Goal: Use online tool/utility

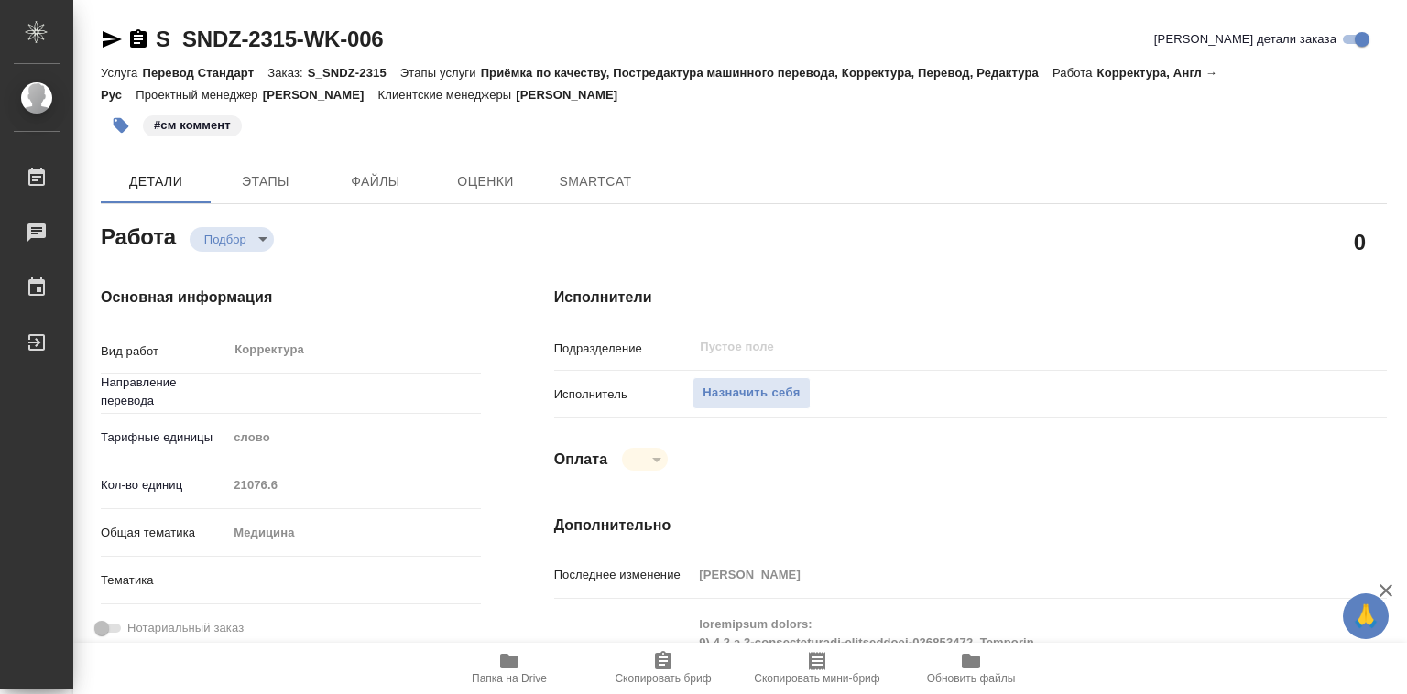
type textarea "x"
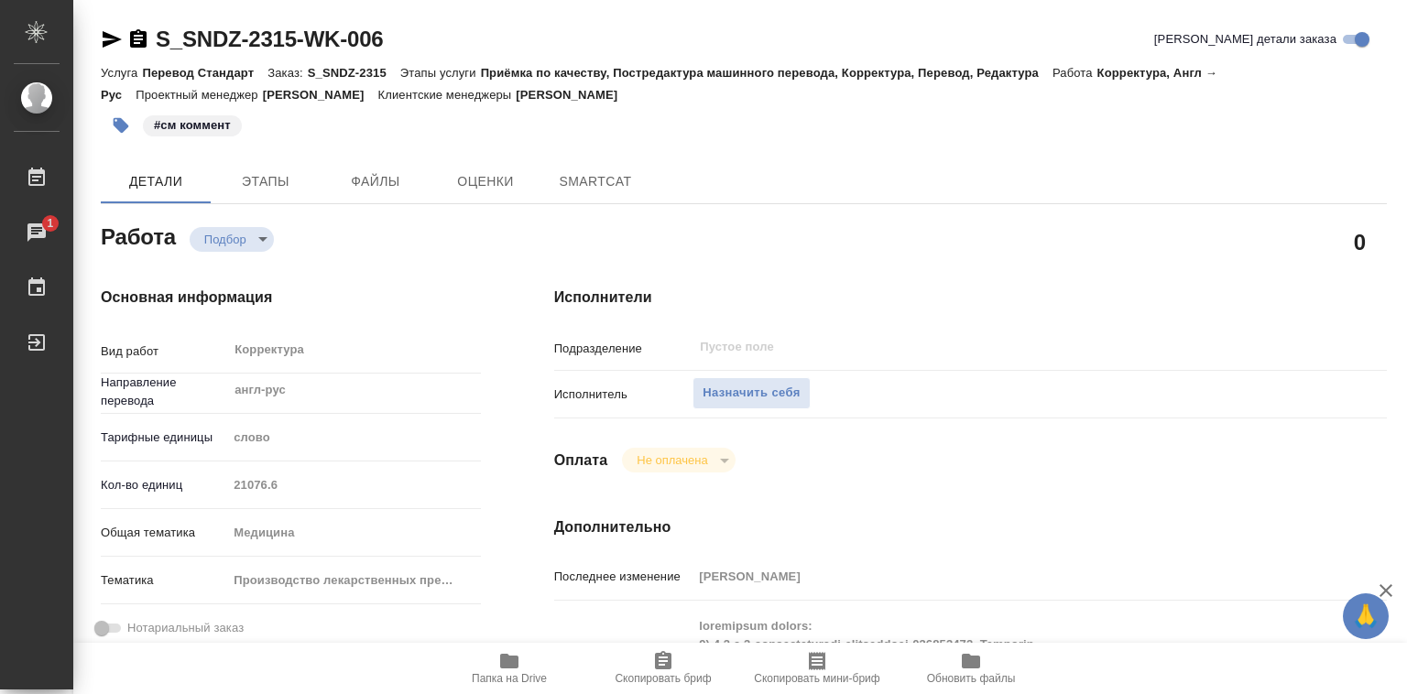
type textarea "x"
type input "англ-рус"
type textarea "x"
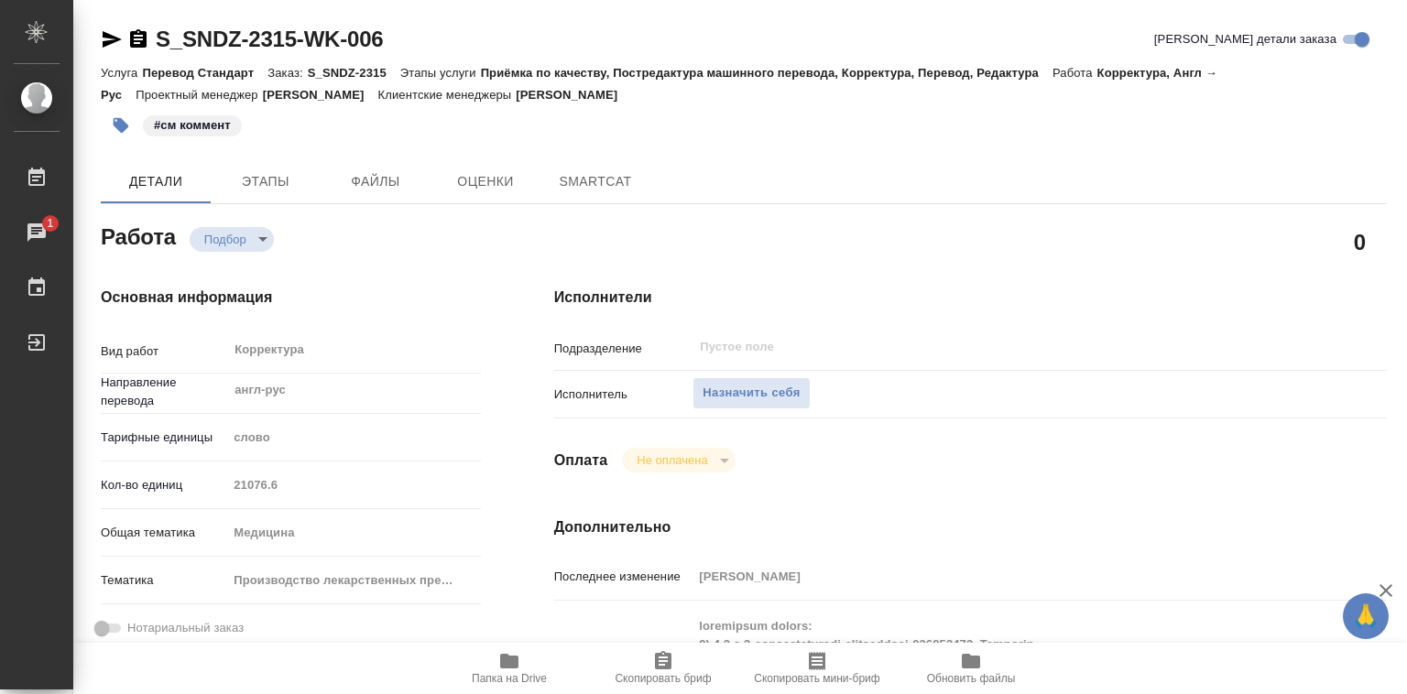
type textarea "x"
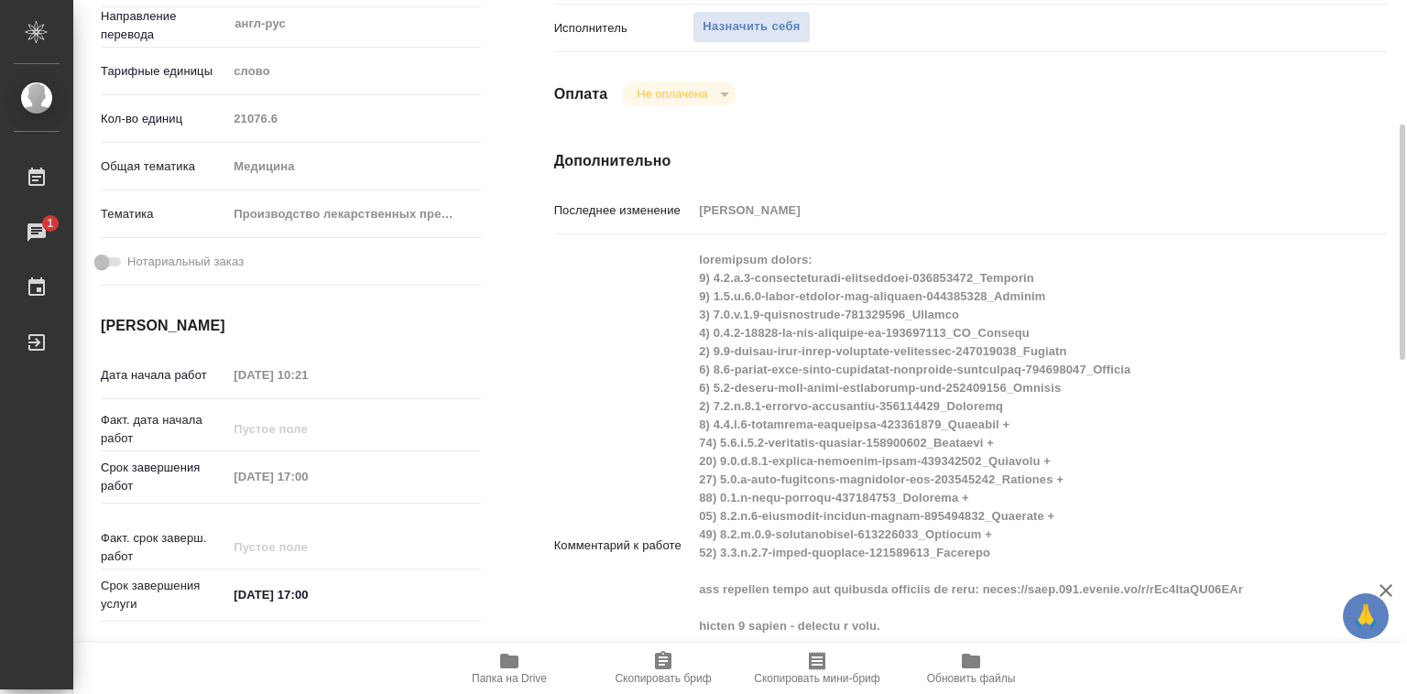
type textarea "x"
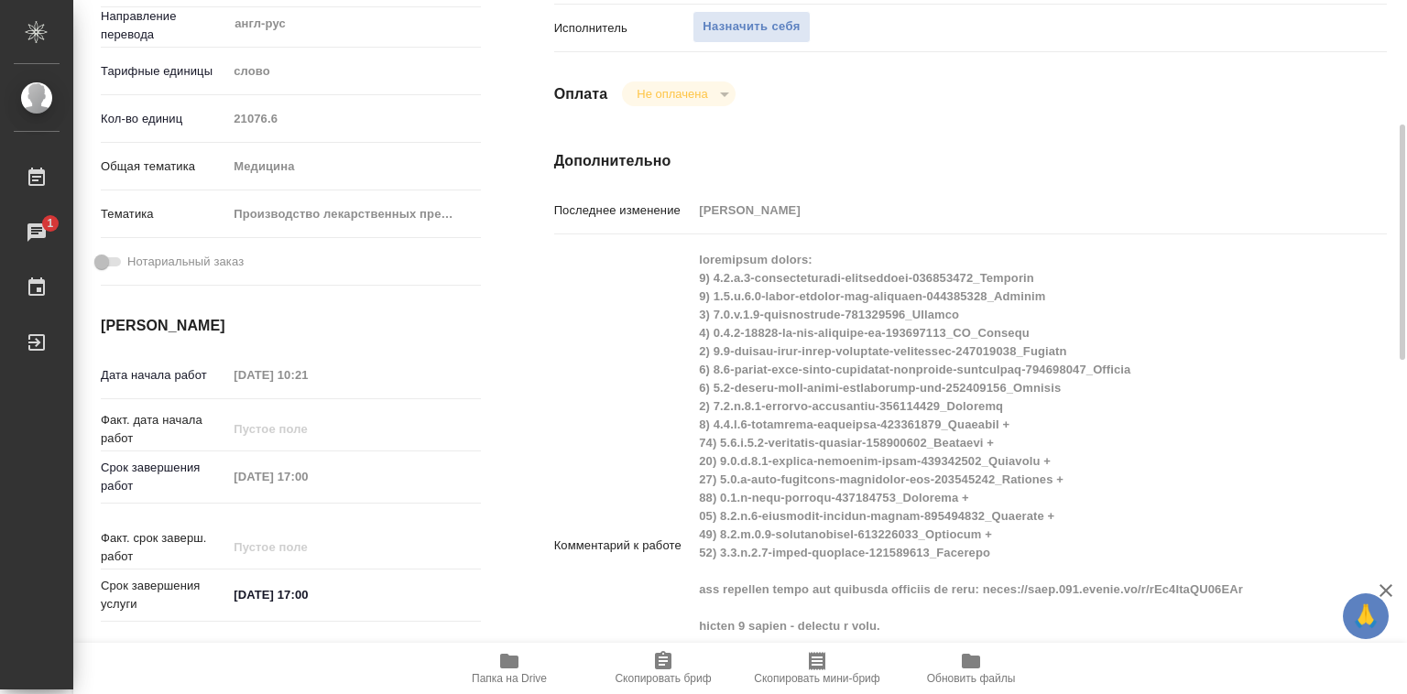
type textarea "x"
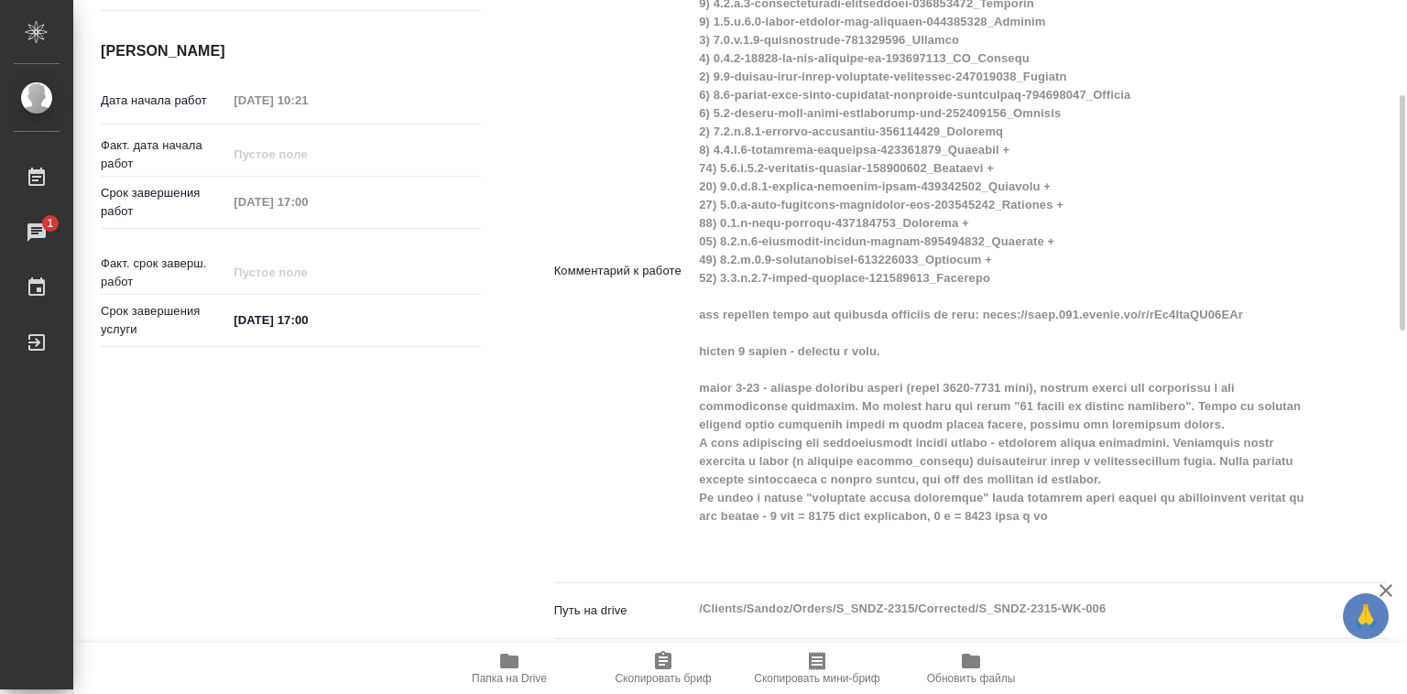
scroll to position [275, 0]
